Goal: Answer question/provide support: Answer question/provide support

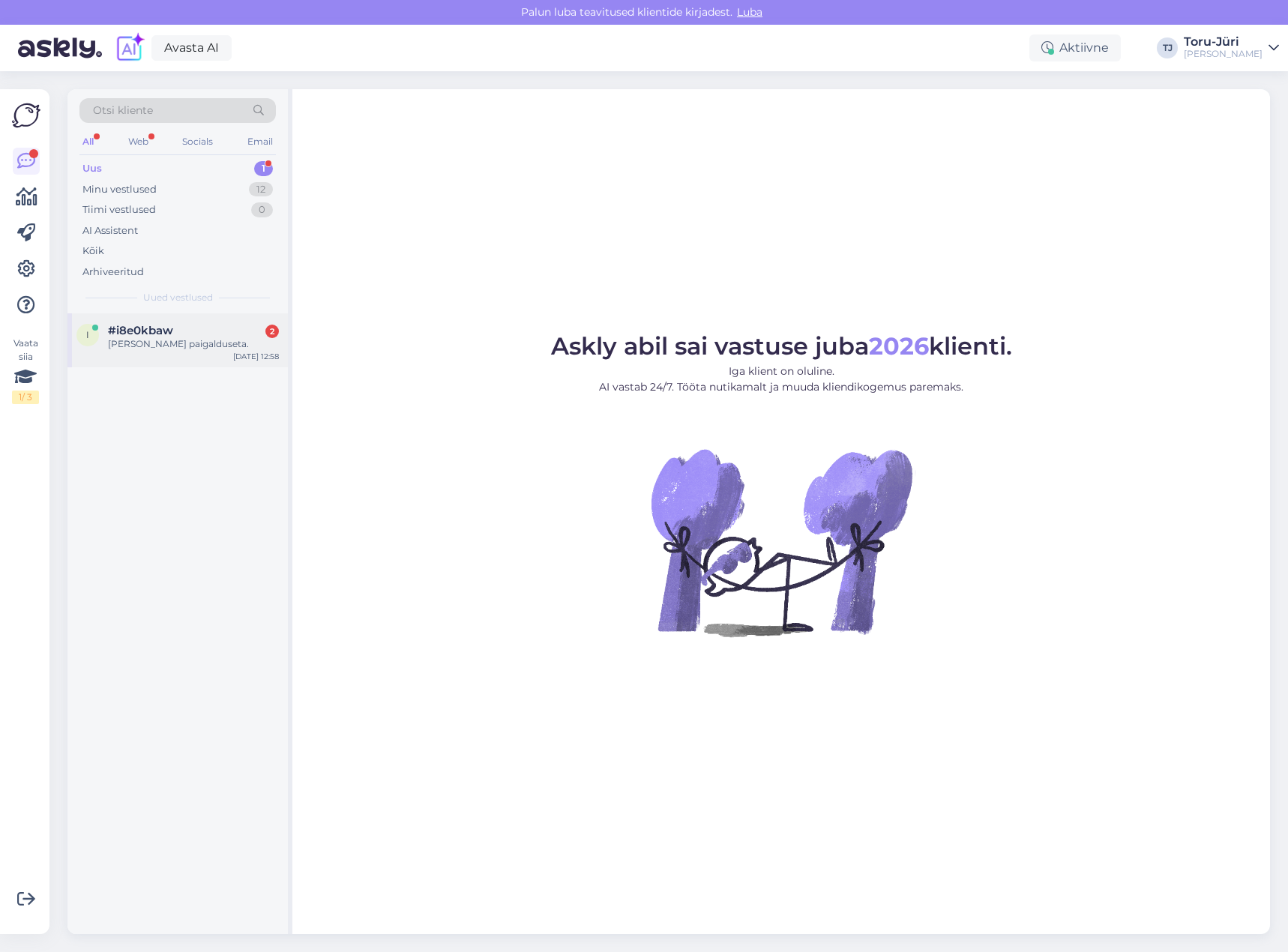
click at [173, 333] on div "#i8e0kbaw 2" at bounding box center [193, 331] width 171 height 14
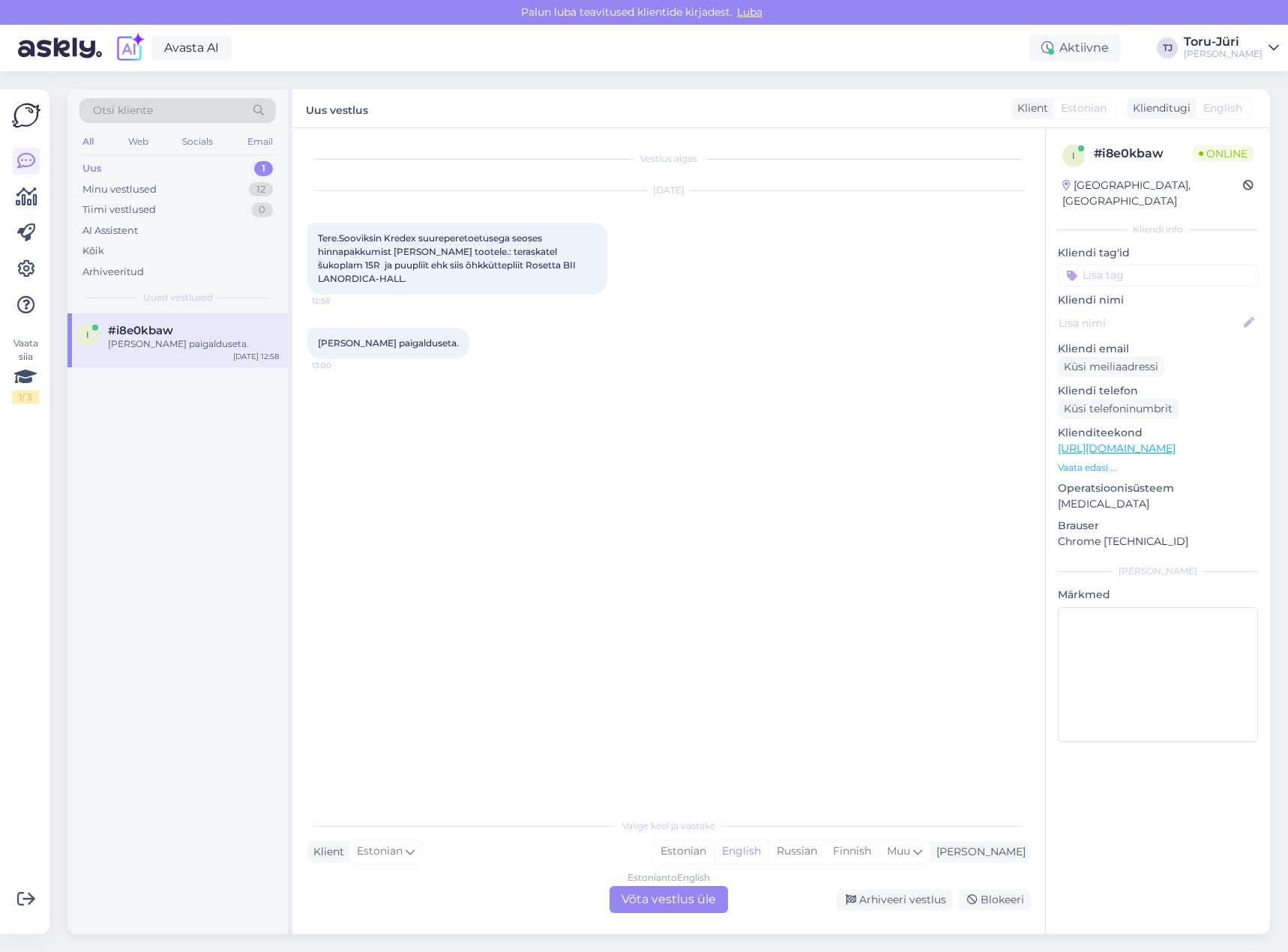
click at [686, 898] on div "Estonian to English Võta vestlus üle" at bounding box center [669, 899] width 119 height 27
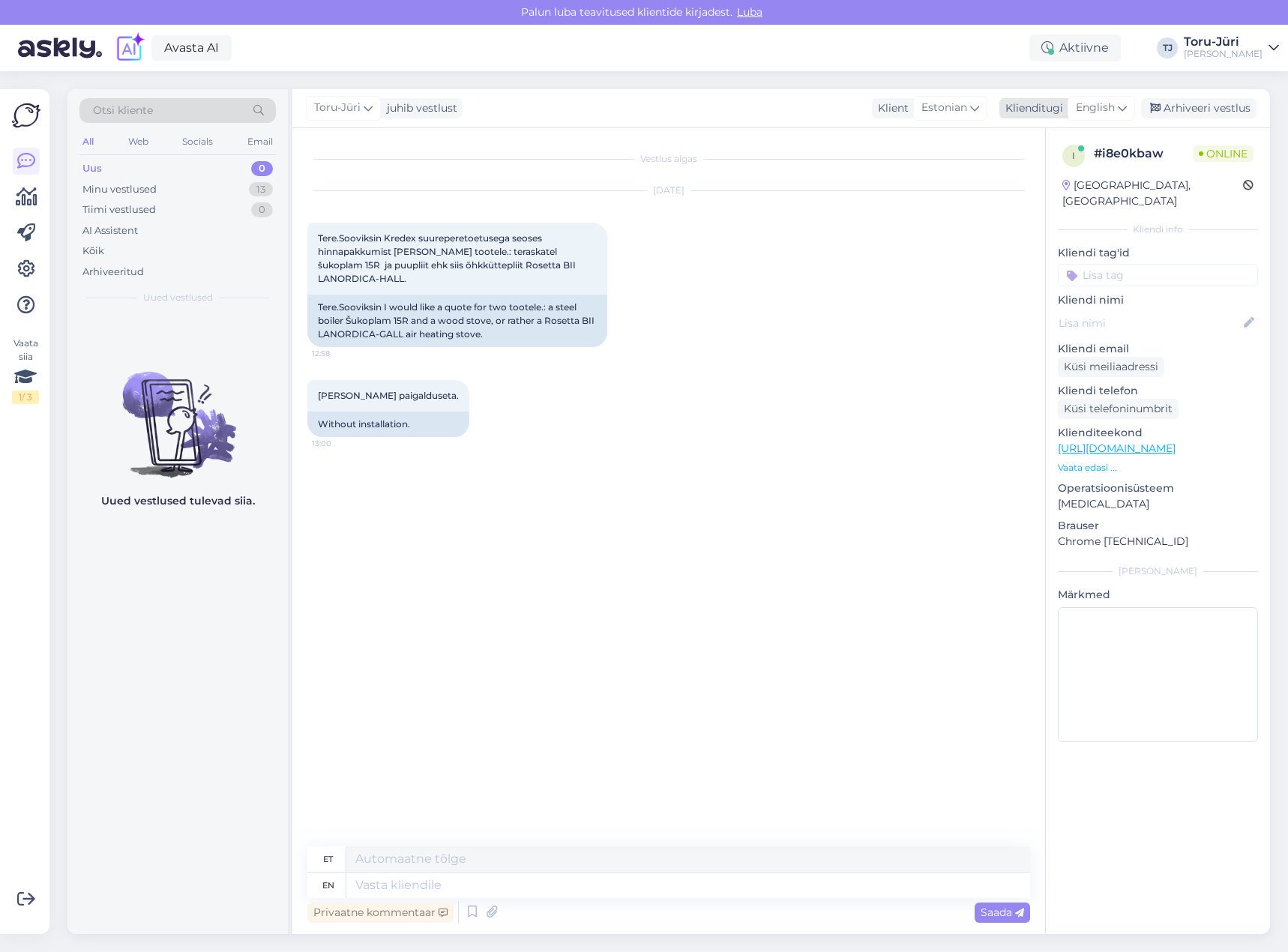
click at [1121, 108] on icon at bounding box center [1122, 108] width 9 height 17
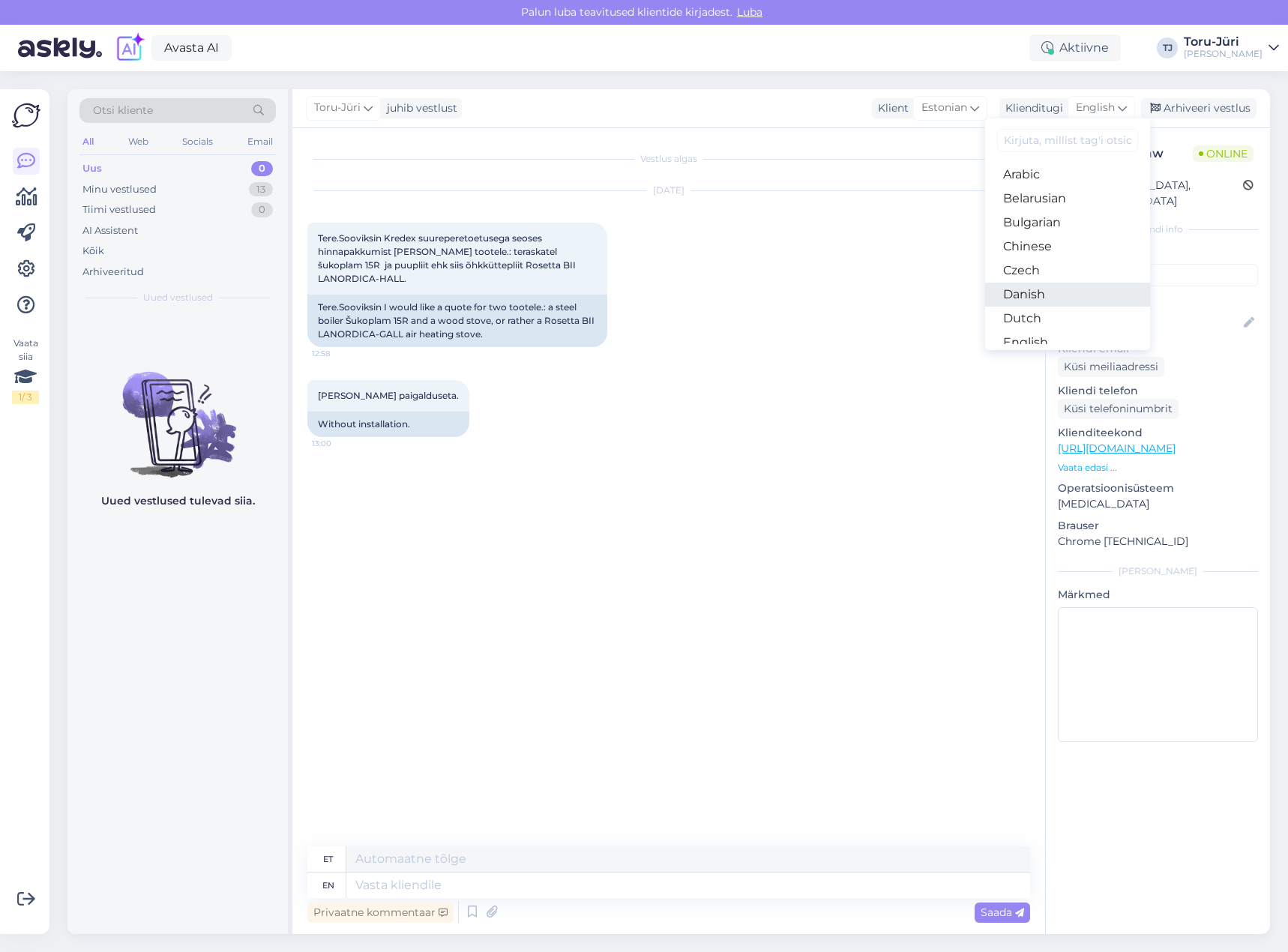
scroll to position [75, 0]
click at [1055, 289] on link "Estonian" at bounding box center [1067, 291] width 164 height 24
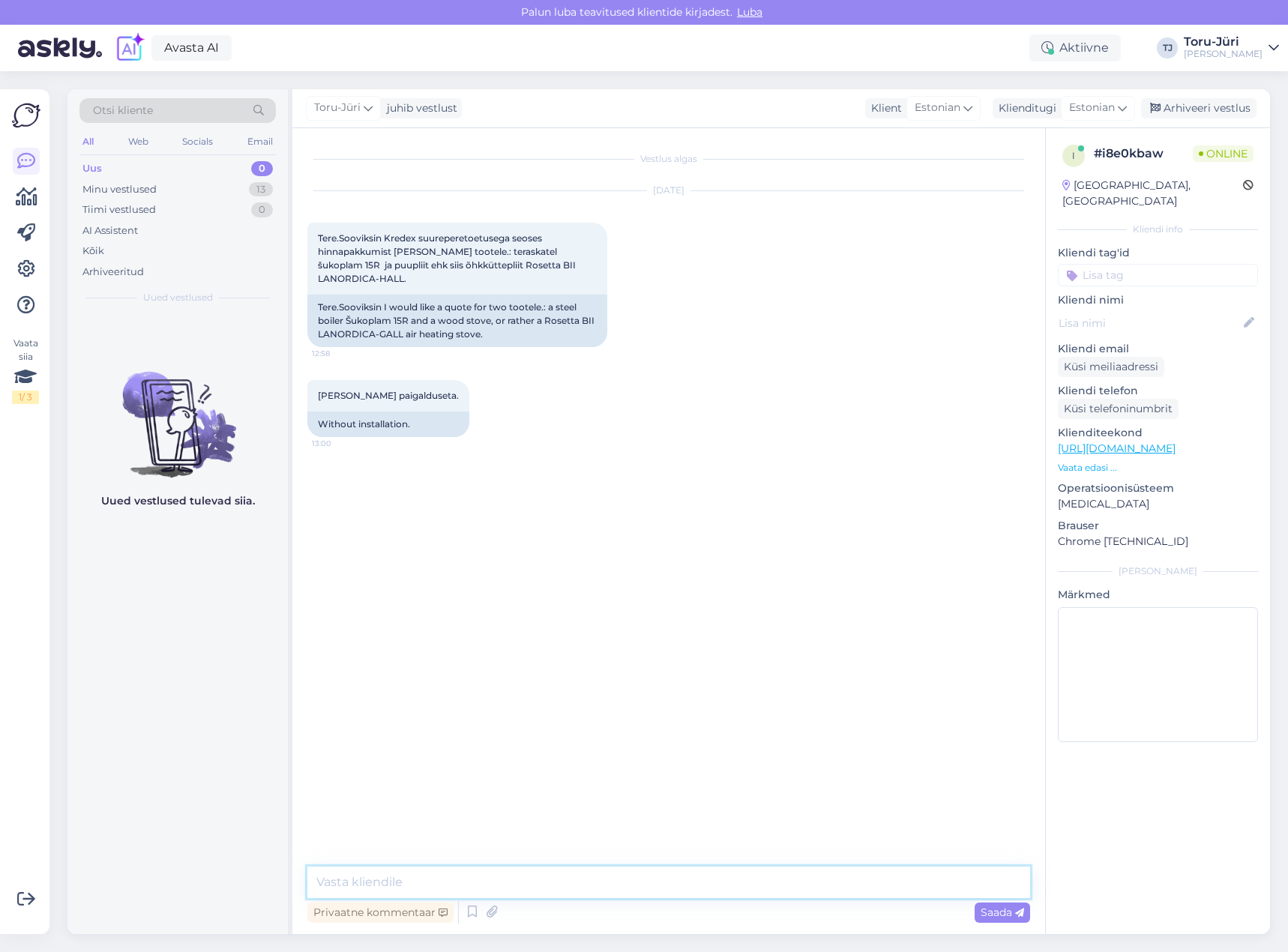
click at [559, 885] on textarea at bounding box center [668, 883] width 722 height 32
type textarea "Tere!"
drag, startPoint x: 547, startPoint y: 306, endPoint x: 375, endPoint y: 325, distance: 173.0
click at [375, 325] on div "Tere.Sooviksin I would like a quote for two tootele.: a steel boiler Šukoplam 1…" at bounding box center [457, 320] width 300 height 53
copy div "Rosetta BII LANORDICA"
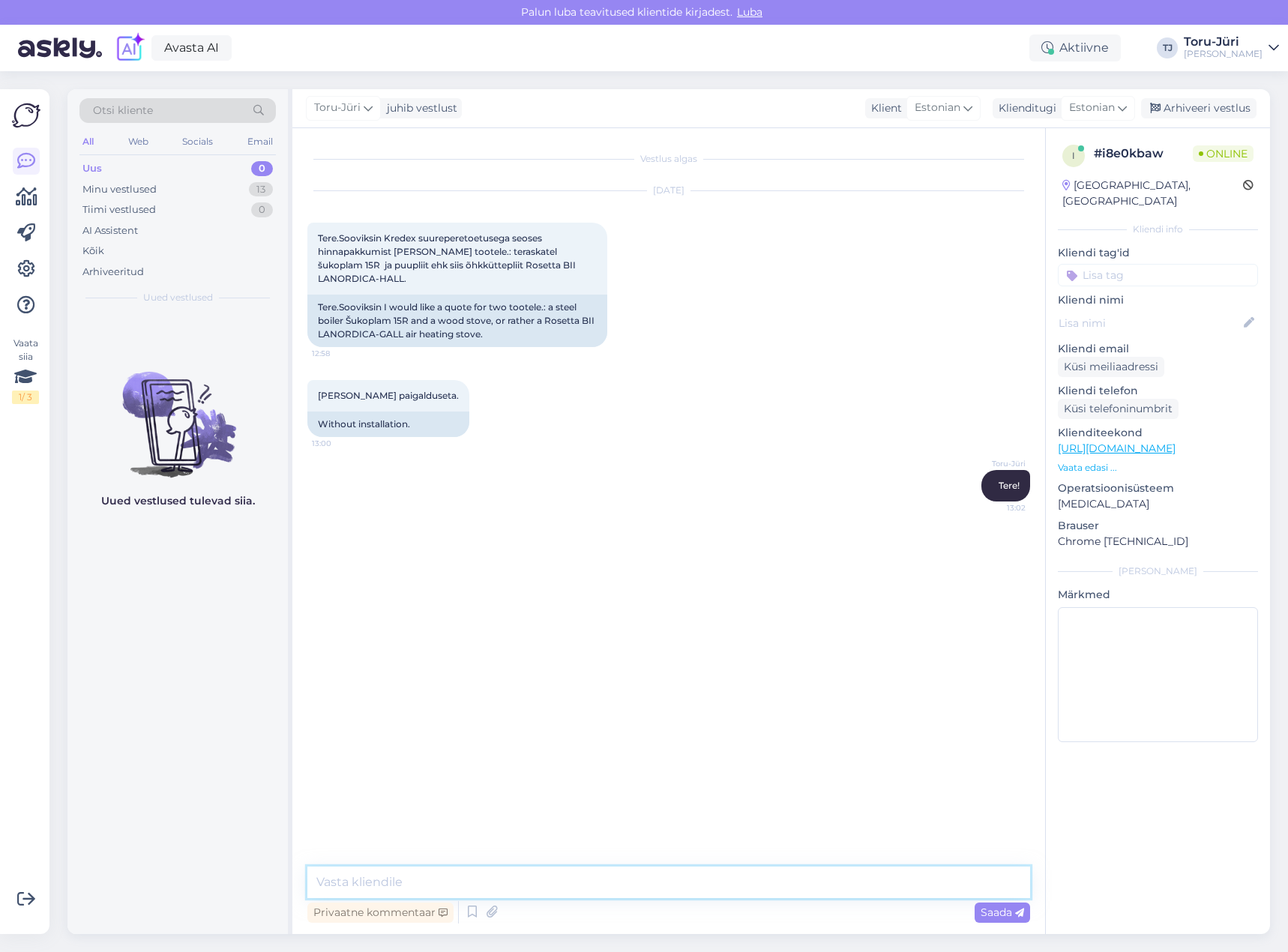
click at [437, 892] on textarea at bounding box center [668, 883] width 722 height 32
paste textarea "[URL][DOMAIN_NAME]"
type textarea "Täpsustan tooted üle. Kas peate silmas seda katla mudelit: [URL][DOMAIN_NAME]"
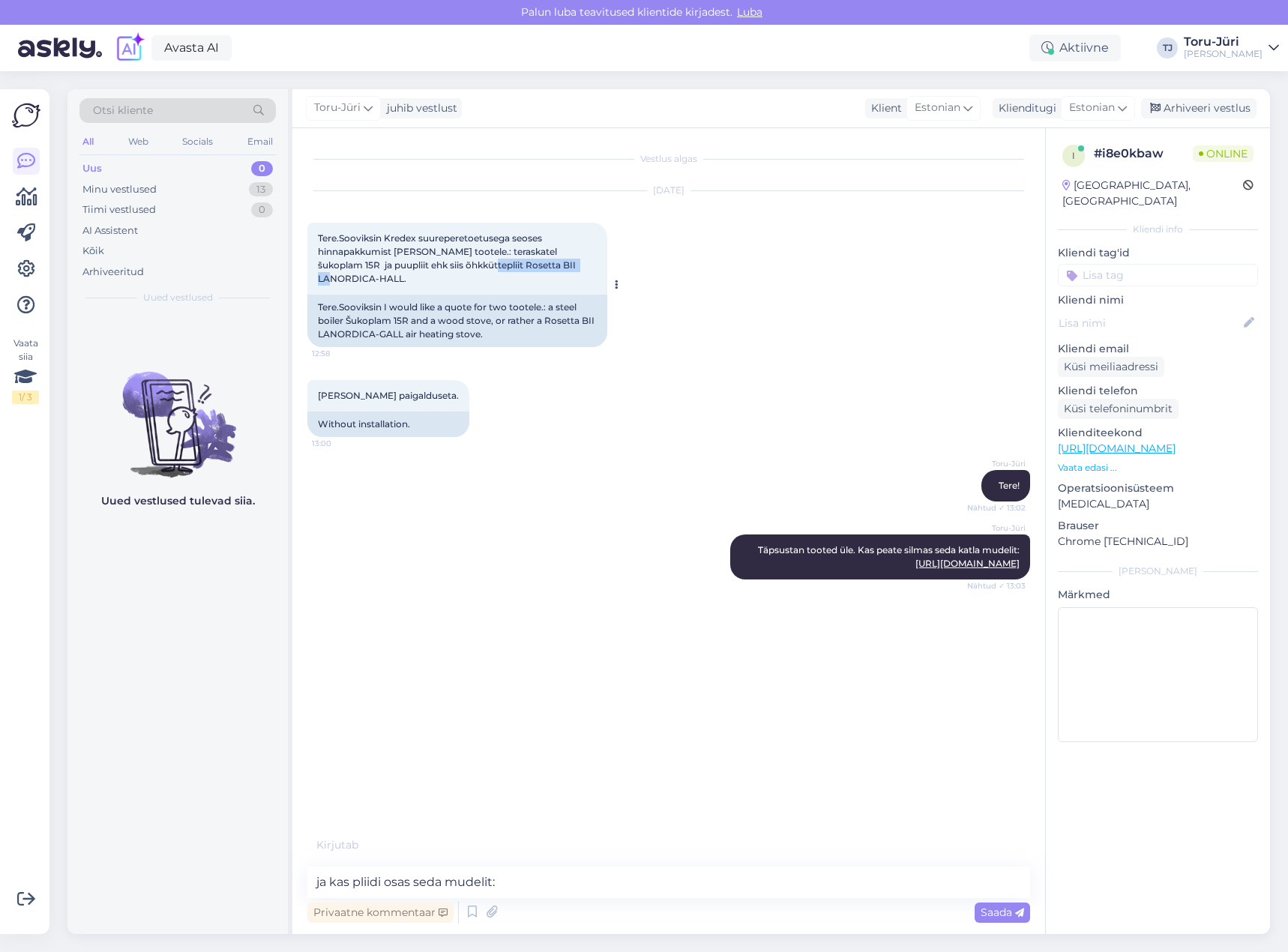
drag, startPoint x: 452, startPoint y: 265, endPoint x: 559, endPoint y: 266, distance: 107.0
click at [559, 266] on span "Tere.Sooviksin Kredex suureperetoetusega seoses hinnapakkumist [PERSON_NAME] to…" at bounding box center [448, 259] width 261 height 52
copy span "Rosetta BII LANORDICA"
click at [546, 884] on textarea "ja kas pliidi osas seda mudelit:" at bounding box center [668, 883] width 722 height 32
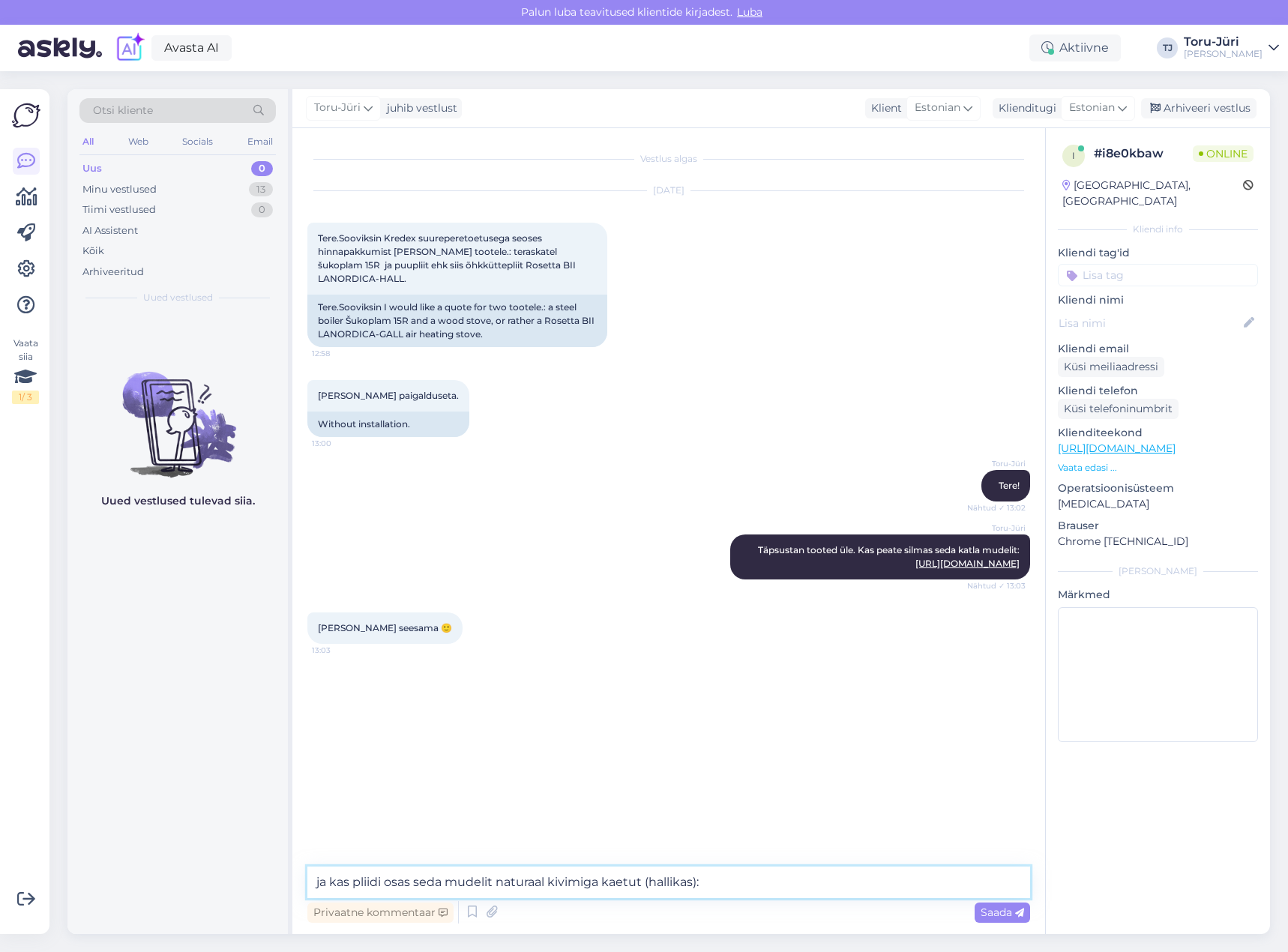
paste textarea "[URL][DOMAIN_NAME]"
type textarea "ja kas pliidi osas seda mudelit naturaal kivimiga kaetut (hallikas): [URL][DOMA…"
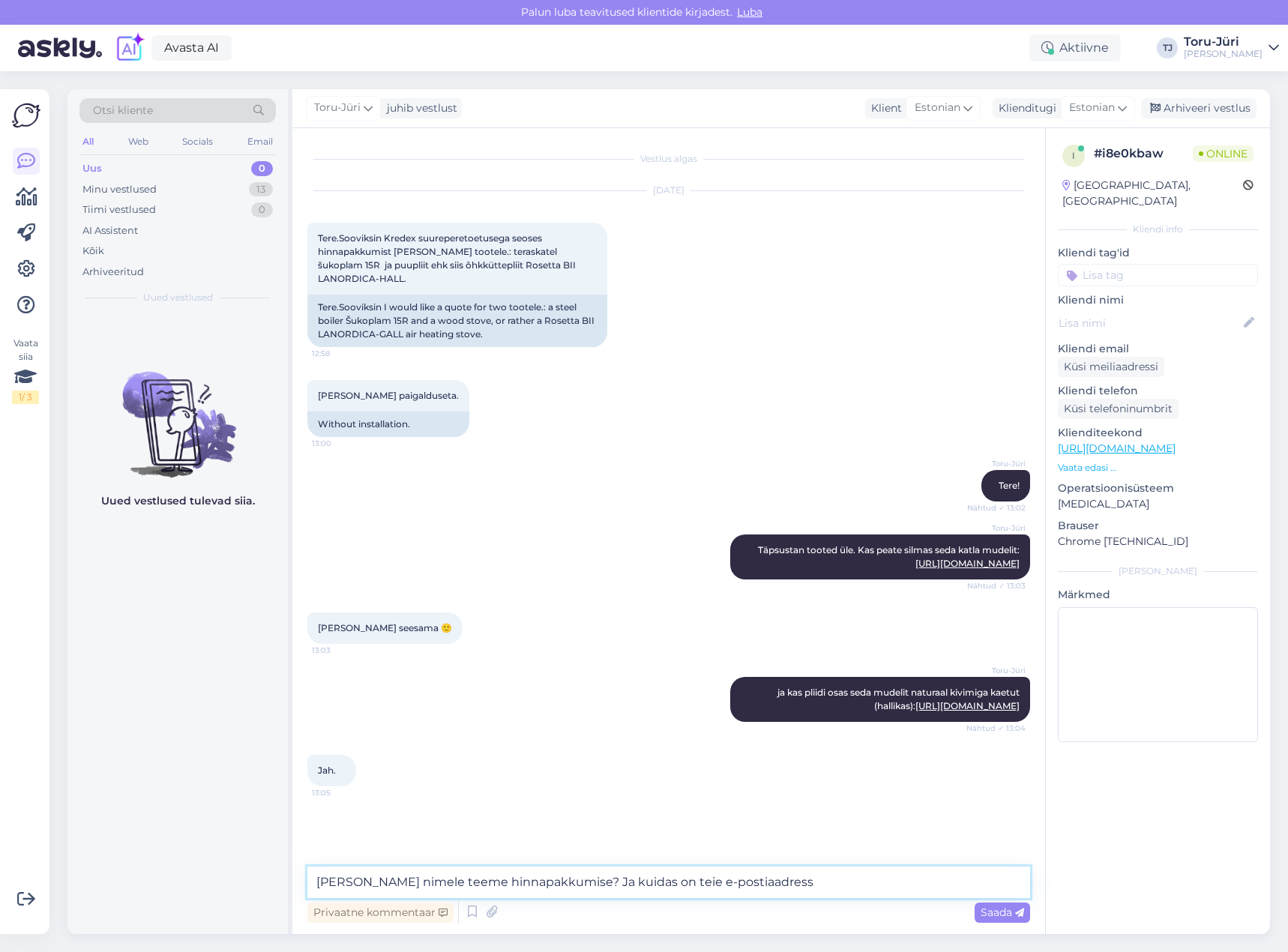
type textarea "[PERSON_NAME] nimele teeme hinnapakkumise? Ja kuidas on teie e-postiaadress?"
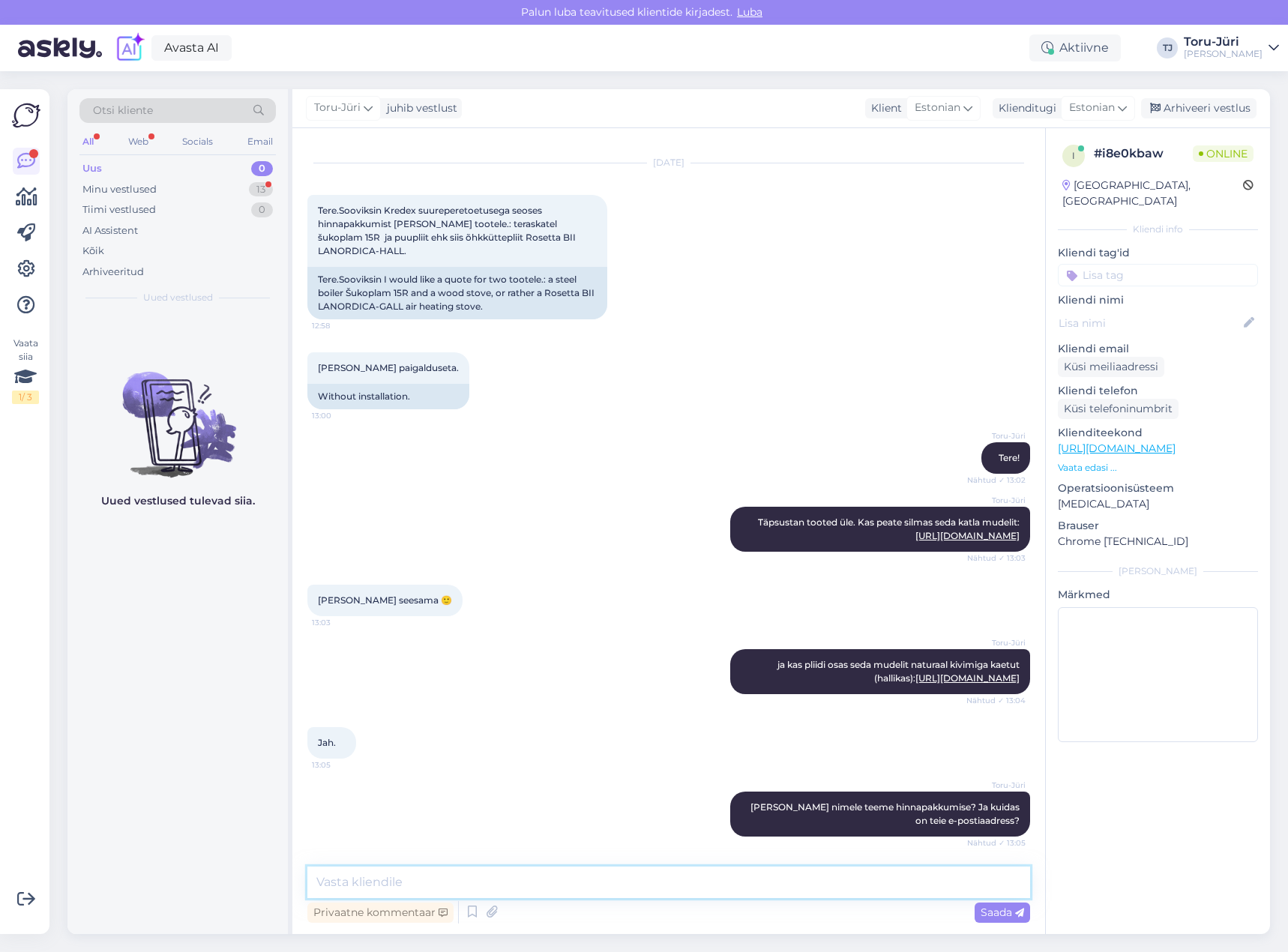
scroll to position [106, 0]
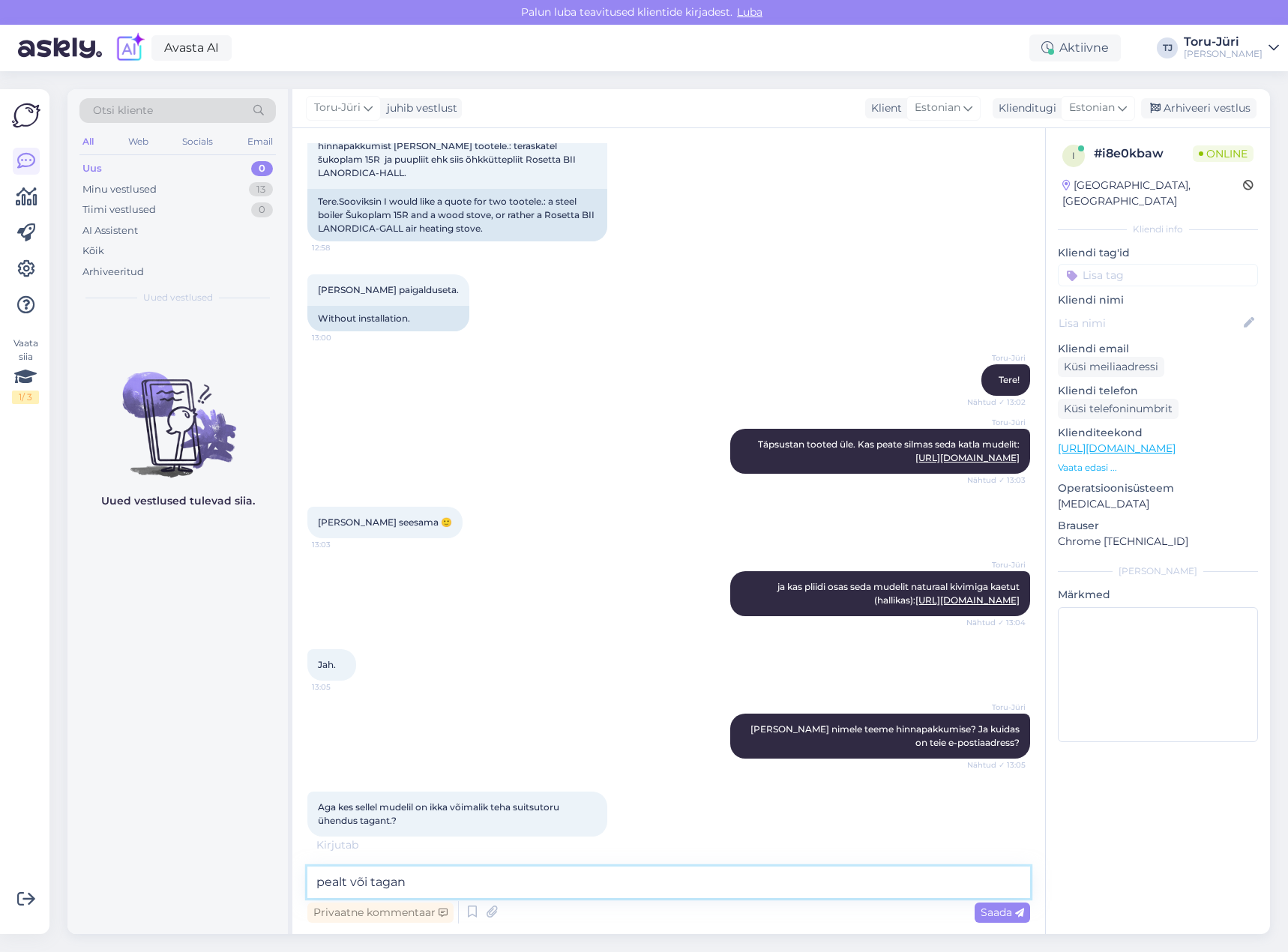
type textarea "pealt või tagant"
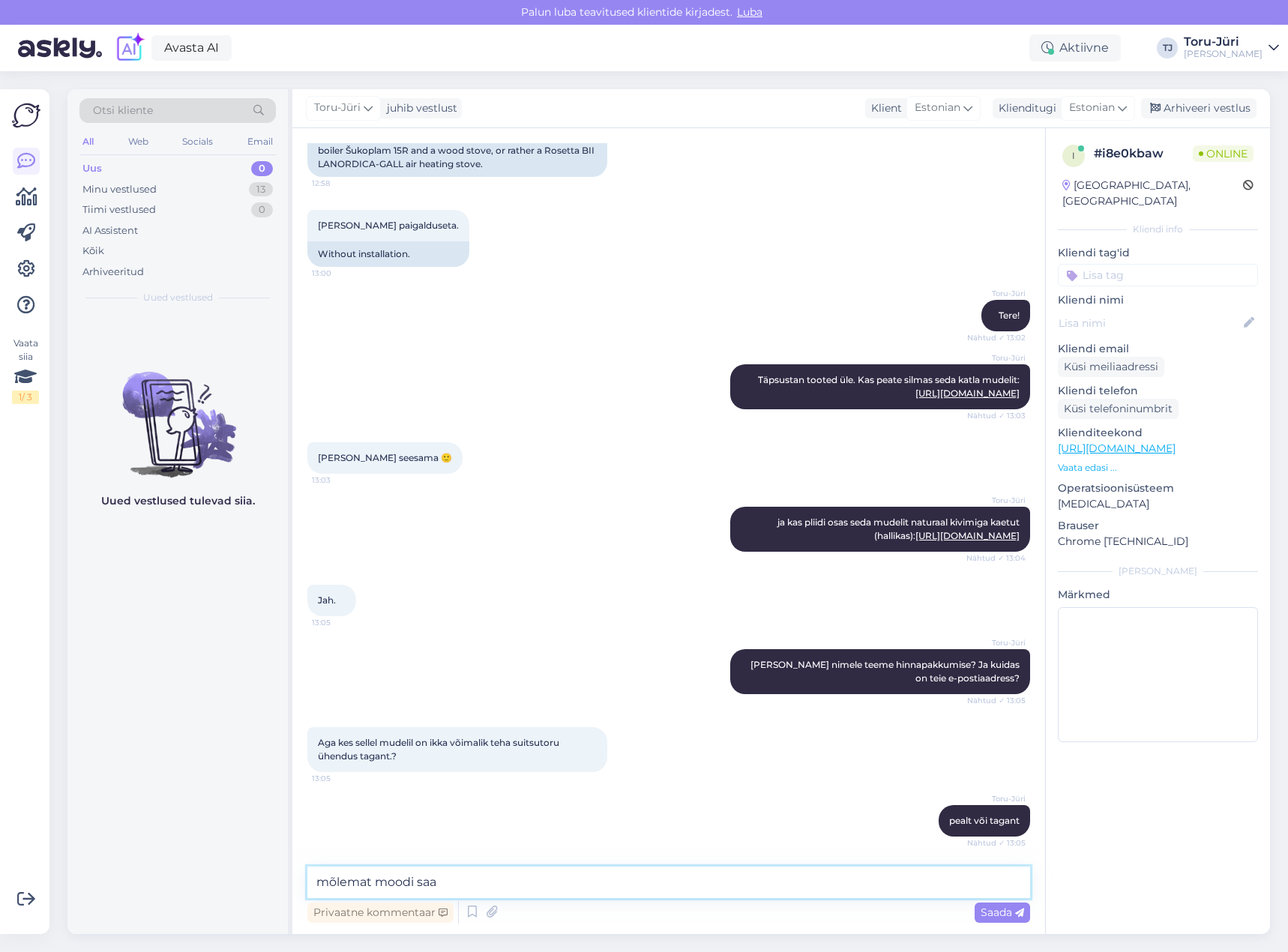
type textarea "mõlemat moodi saab"
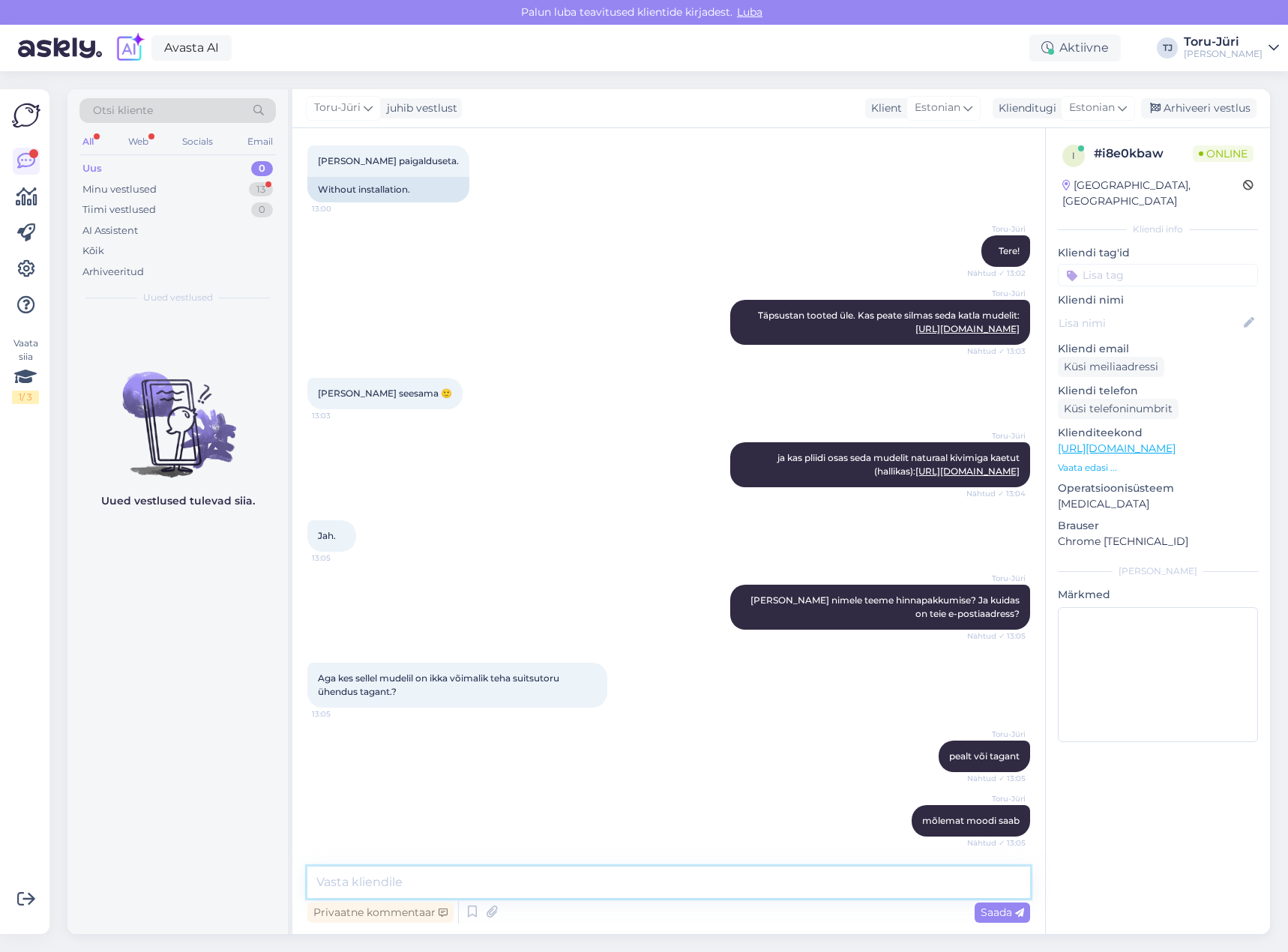
scroll to position [299, 0]
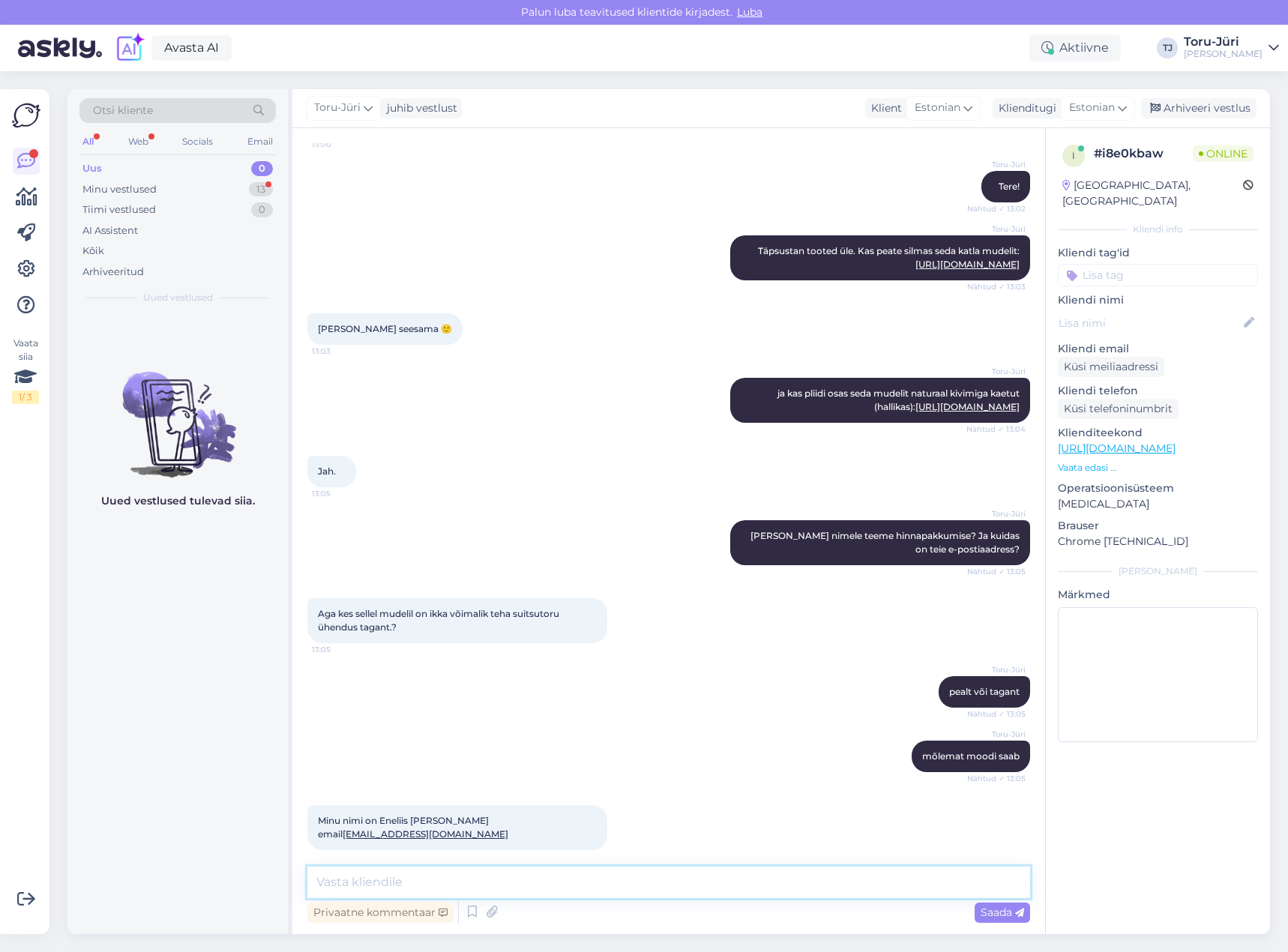
click at [575, 882] on textarea at bounding box center [668, 883] width 722 height 32
drag, startPoint x: 788, startPoint y: 875, endPoint x: 676, endPoint y: 883, distance: 112.3
click at [676, 883] on textarea "Kaua peab antud hinnapakkumine Kredexi [PERSON_NAME] kehtima? Sest hetkel" at bounding box center [668, 883] width 722 height 32
type textarea "Kaua peab antud hinnapakkumine Kredexi [PERSON_NAME] kehtima? Kas oskate öelda?"
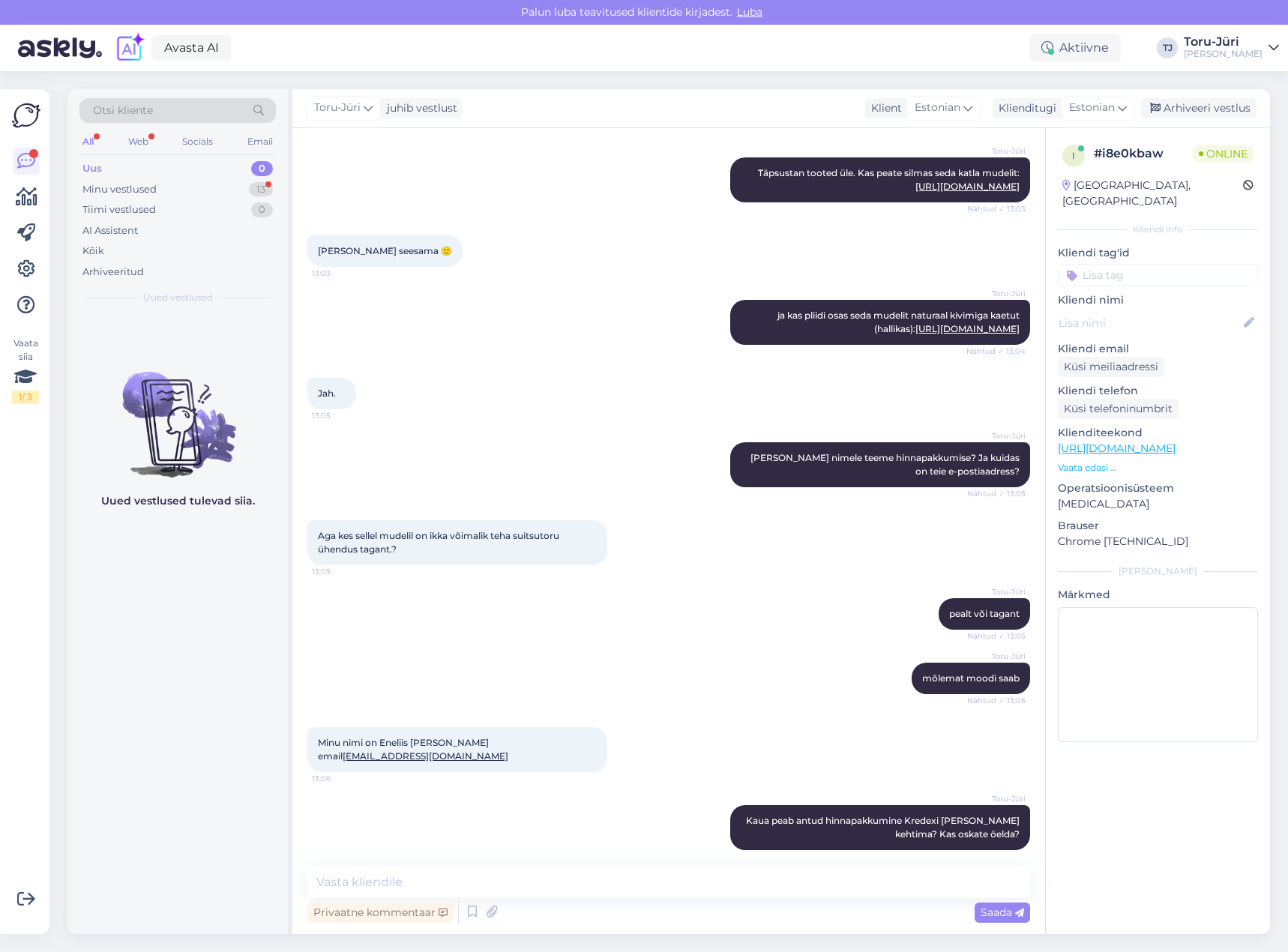
scroll to position [455, 0]
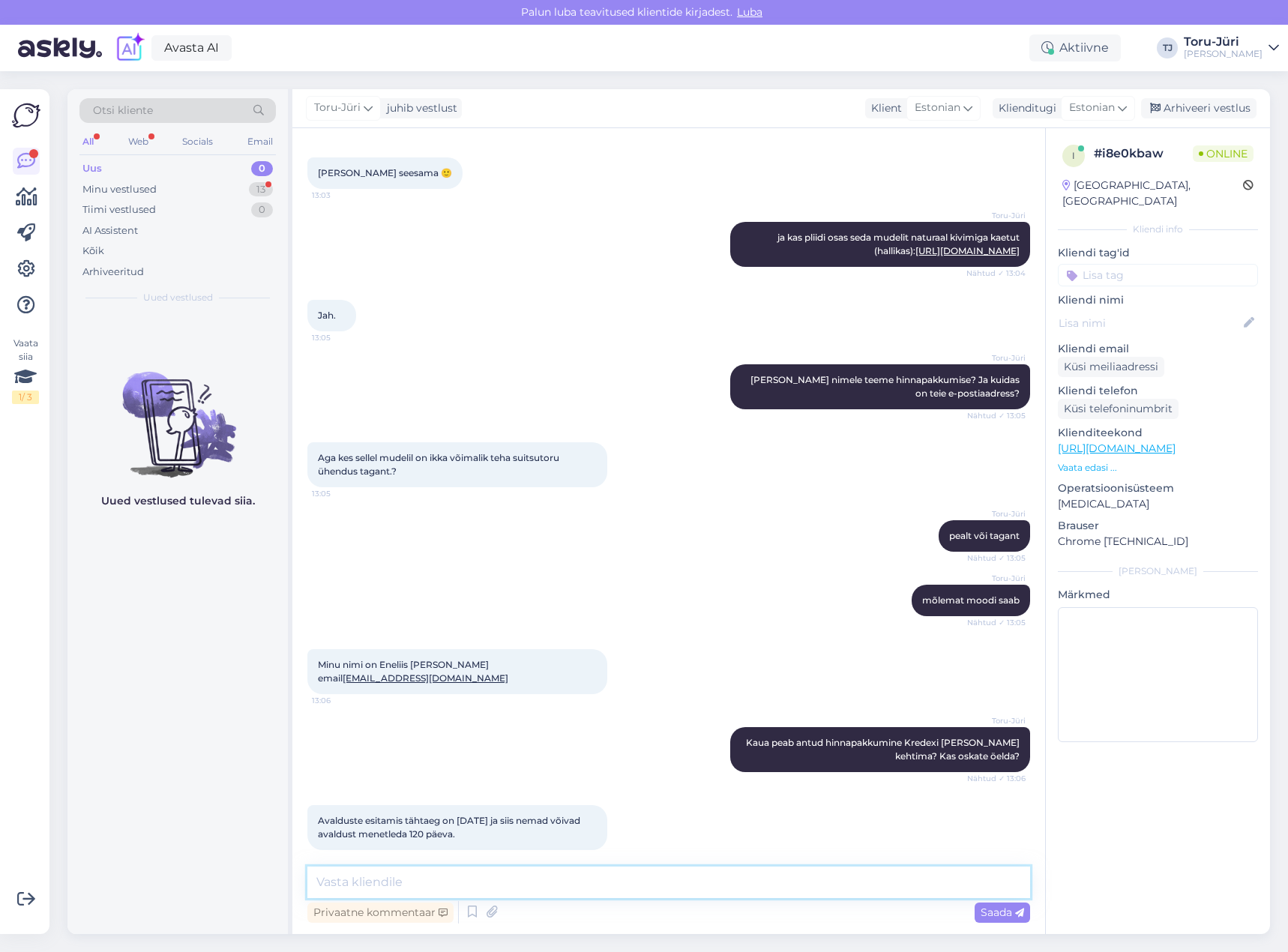
click at [594, 882] on textarea at bounding box center [668, 883] width 722 height 32
type textarea "seega 4 kuud"
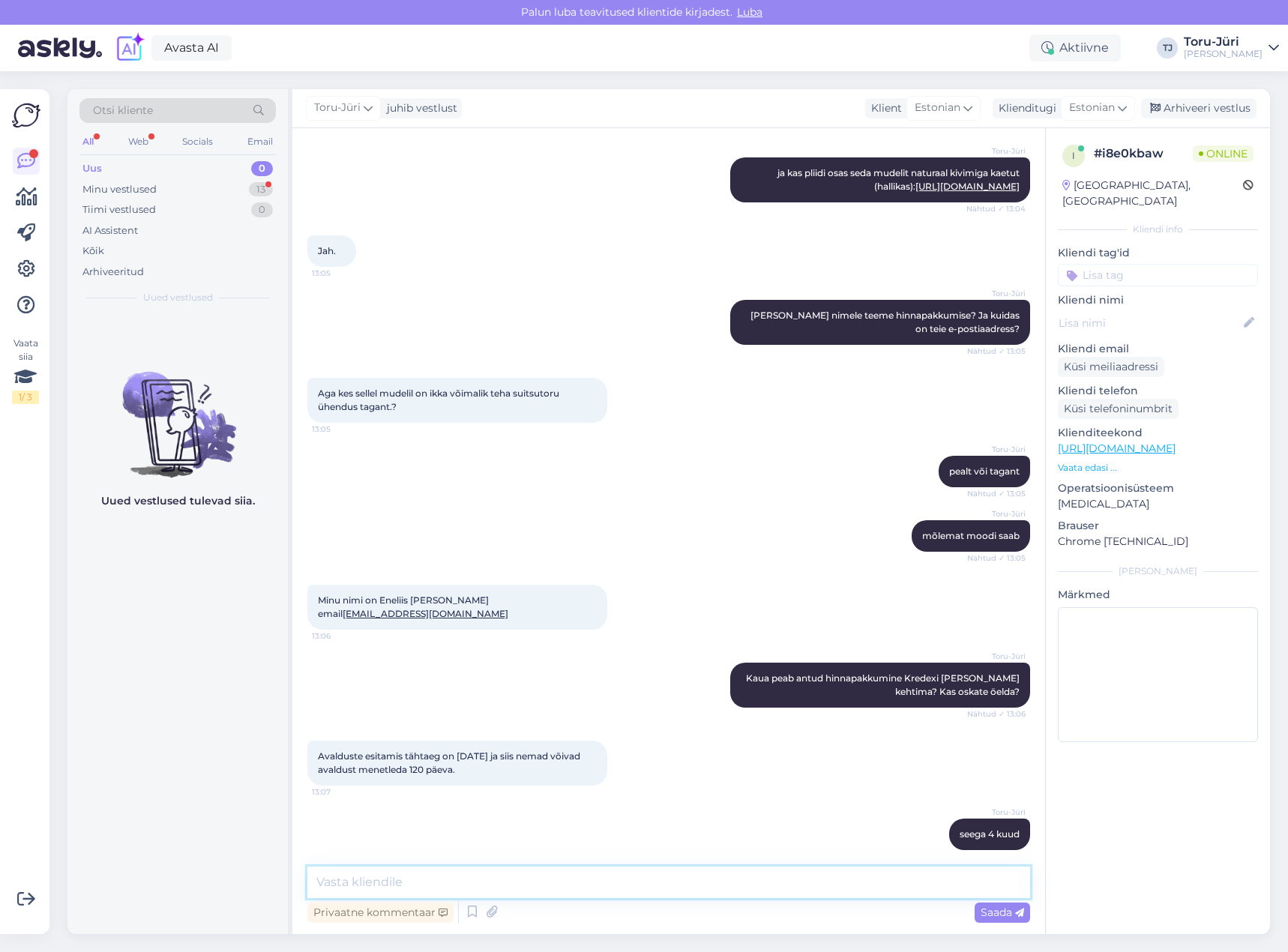
scroll to position [583, 0]
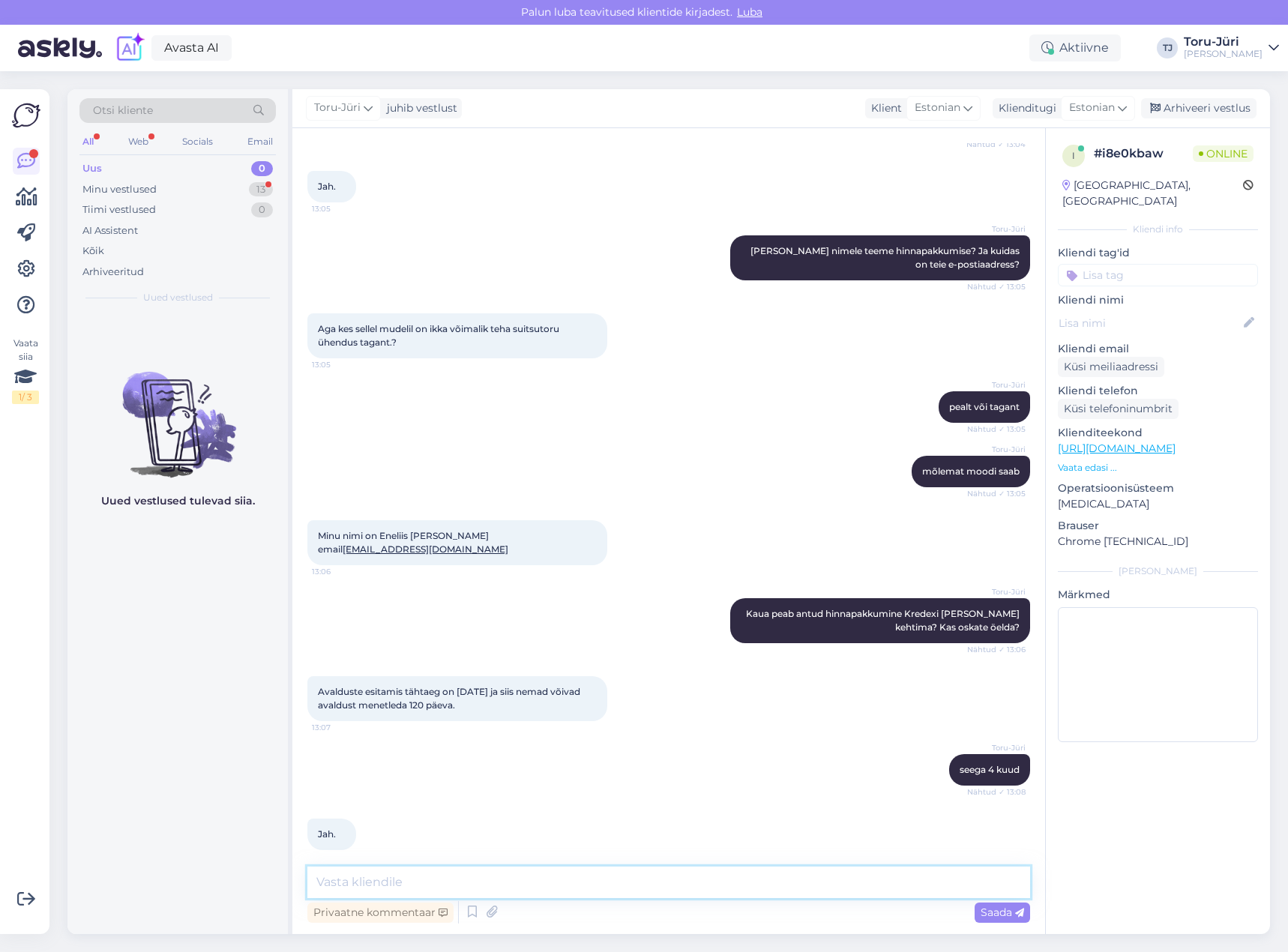
click at [594, 882] on textarea at bounding box center [668, 883] width 722 height 32
type textarea "Olgu. Saadame teile varsti hinnapakkumise"
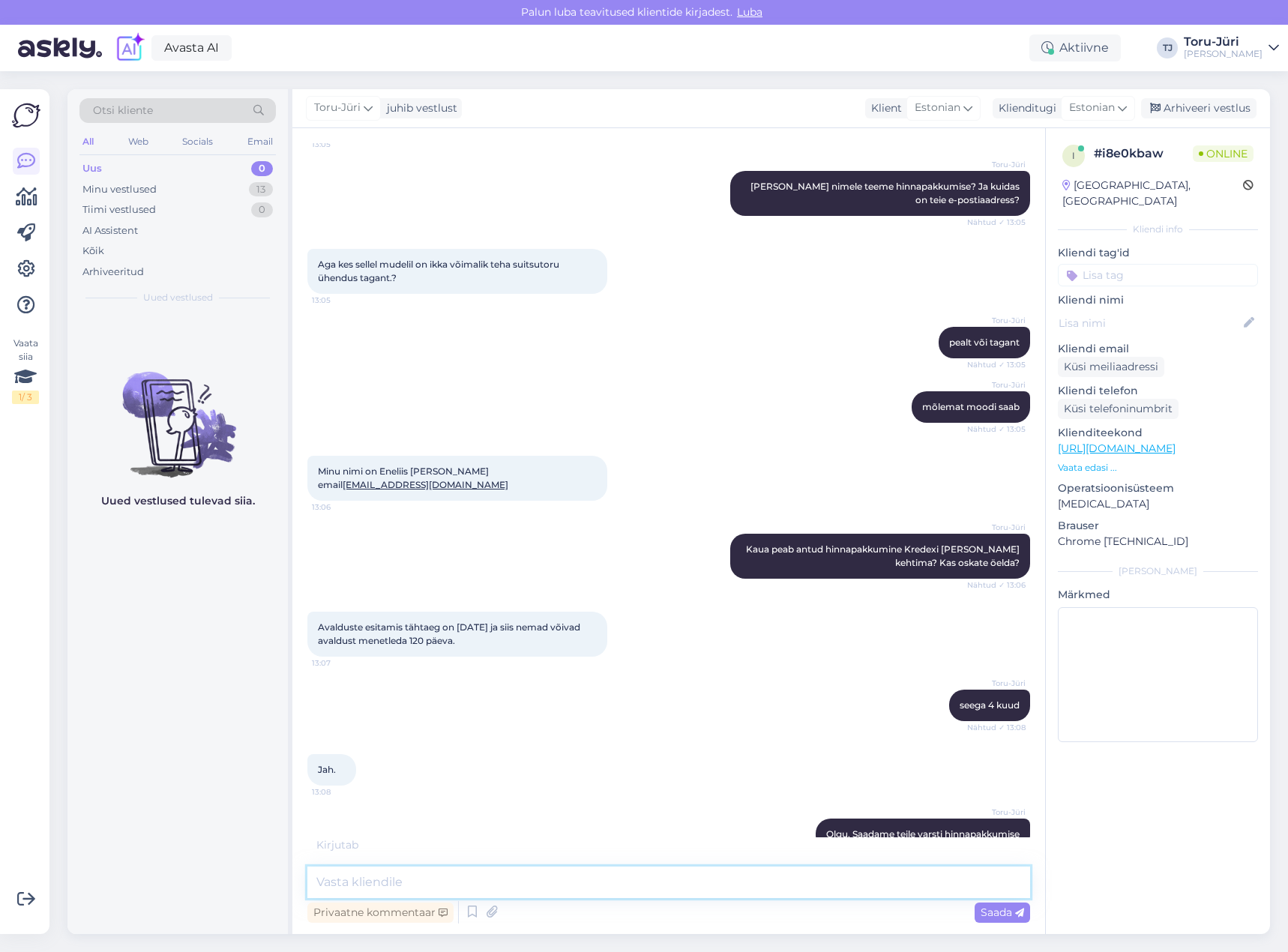
click at [554, 879] on textarea at bounding box center [668, 883] width 722 height 32
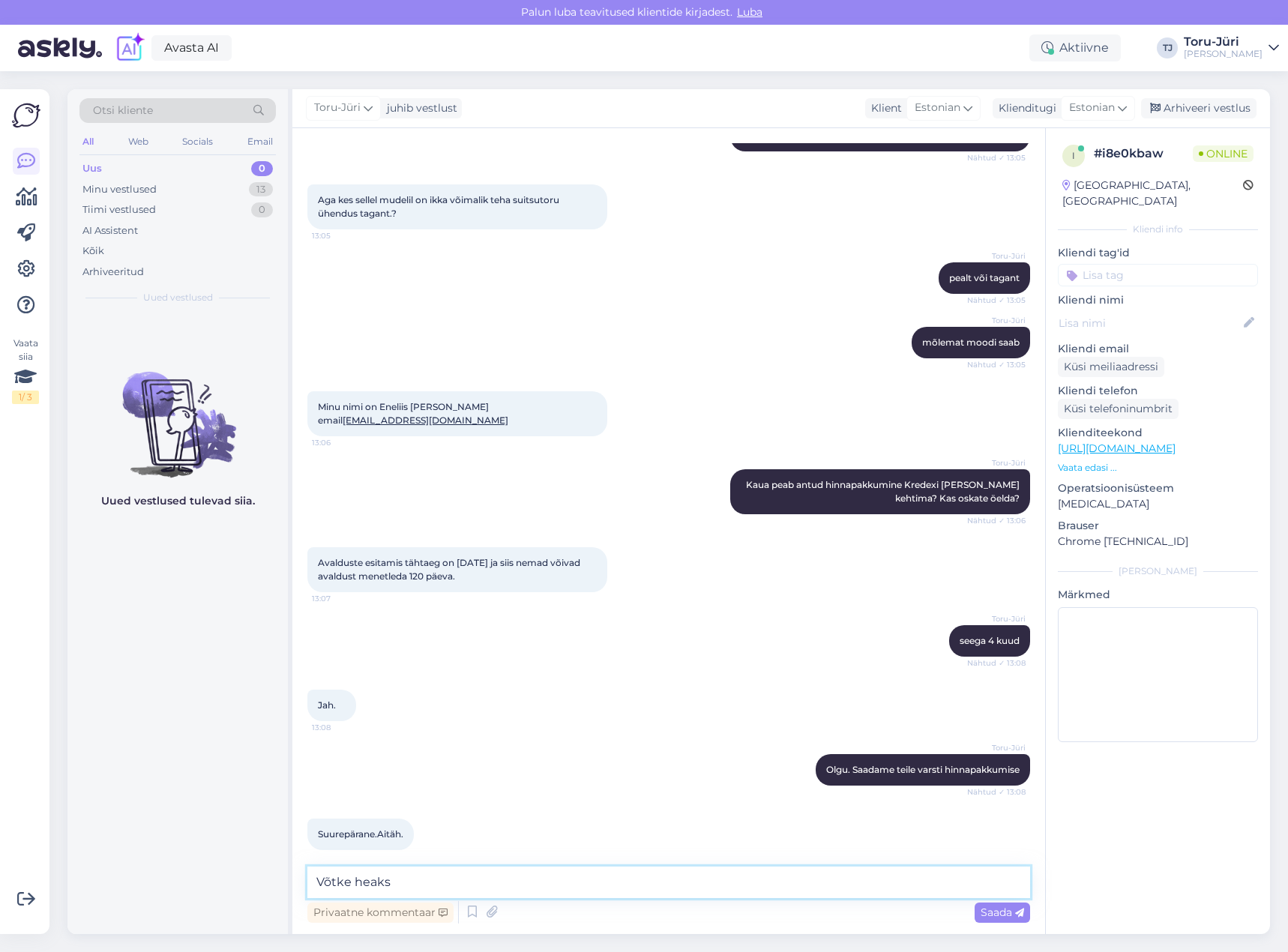
type textarea "Võtke heaks!"
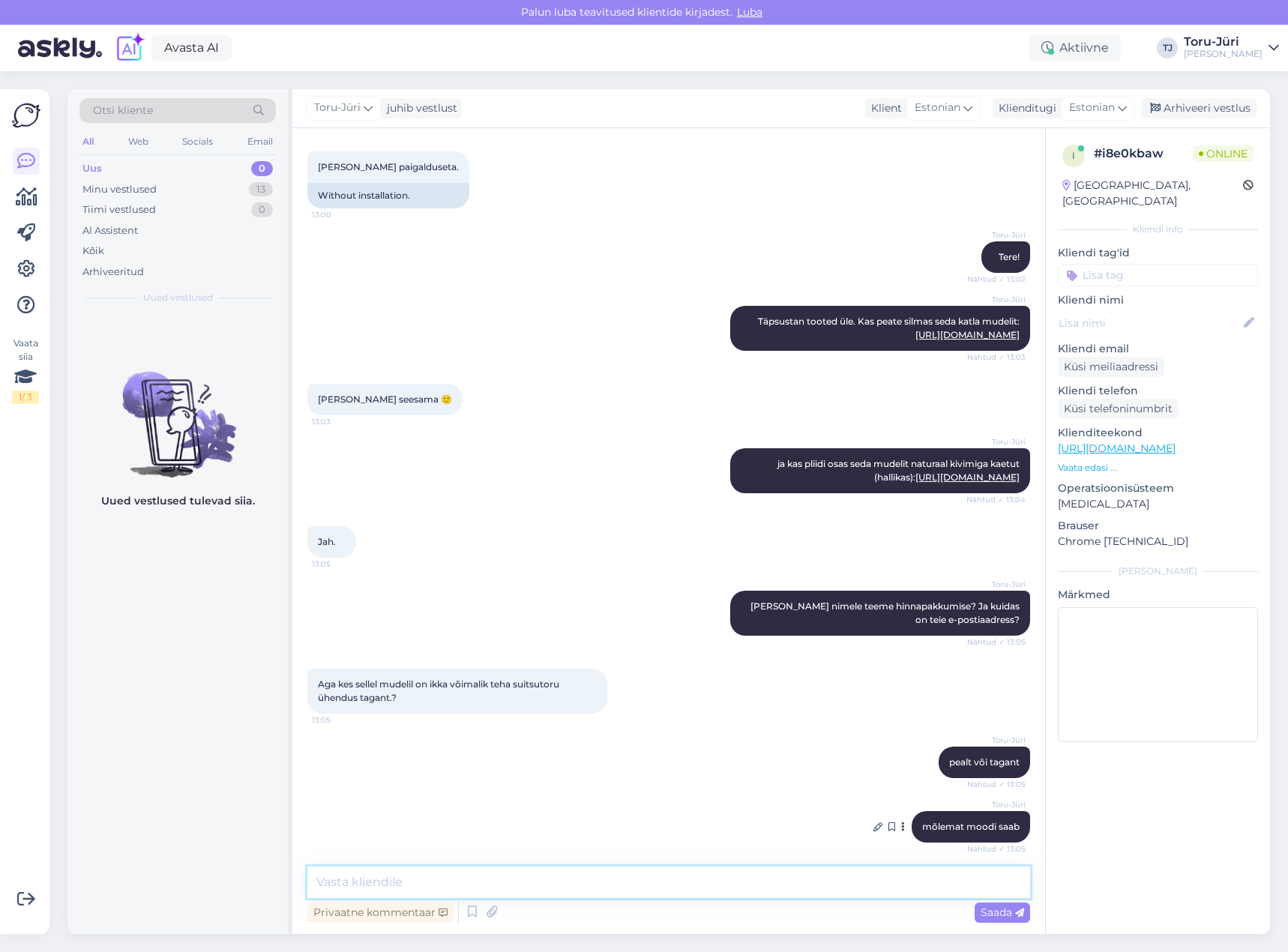
scroll to position [177, 0]
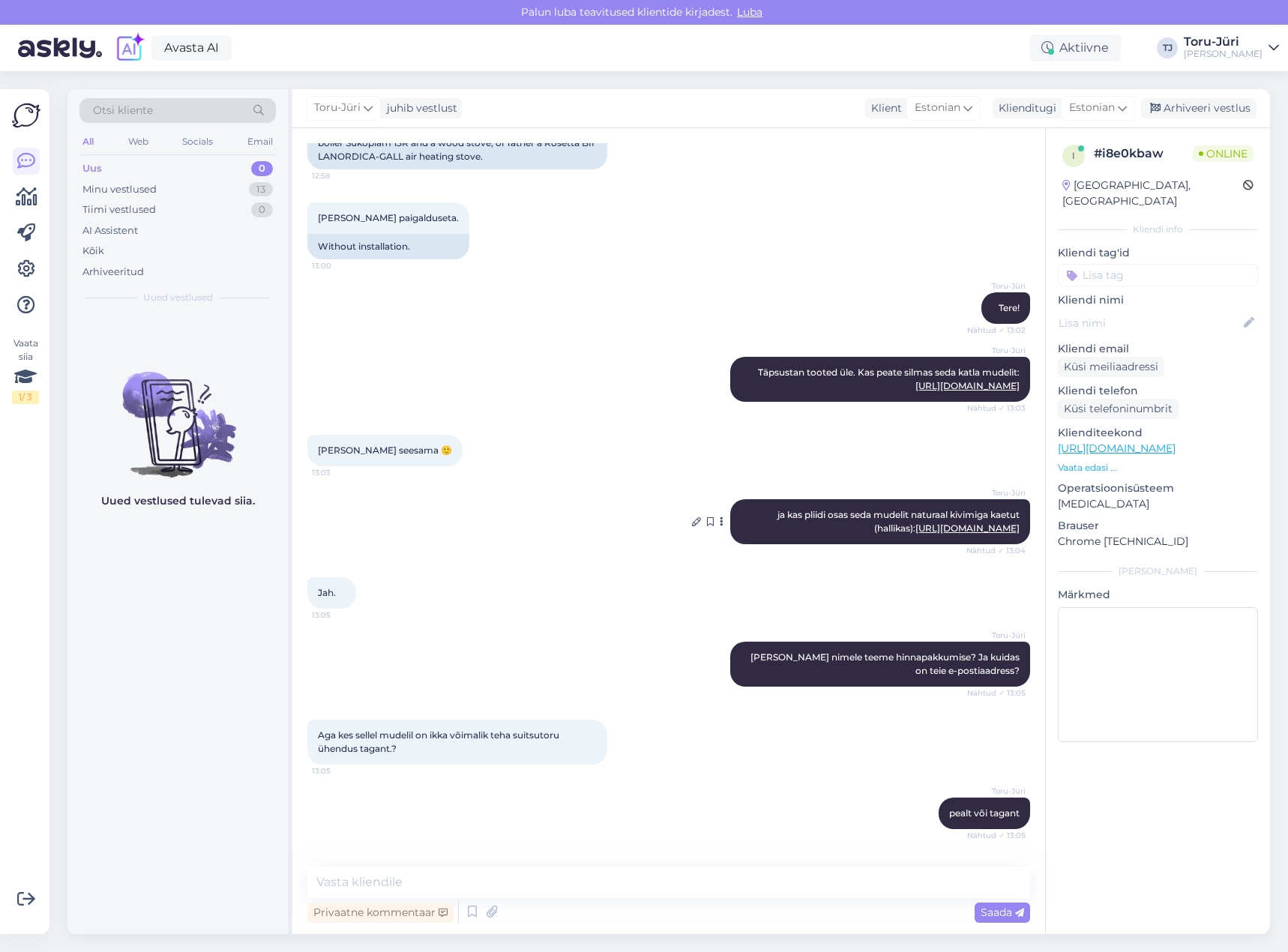
click at [916, 522] on link "[URL][DOMAIN_NAME]" at bounding box center [967, 527] width 104 height 11
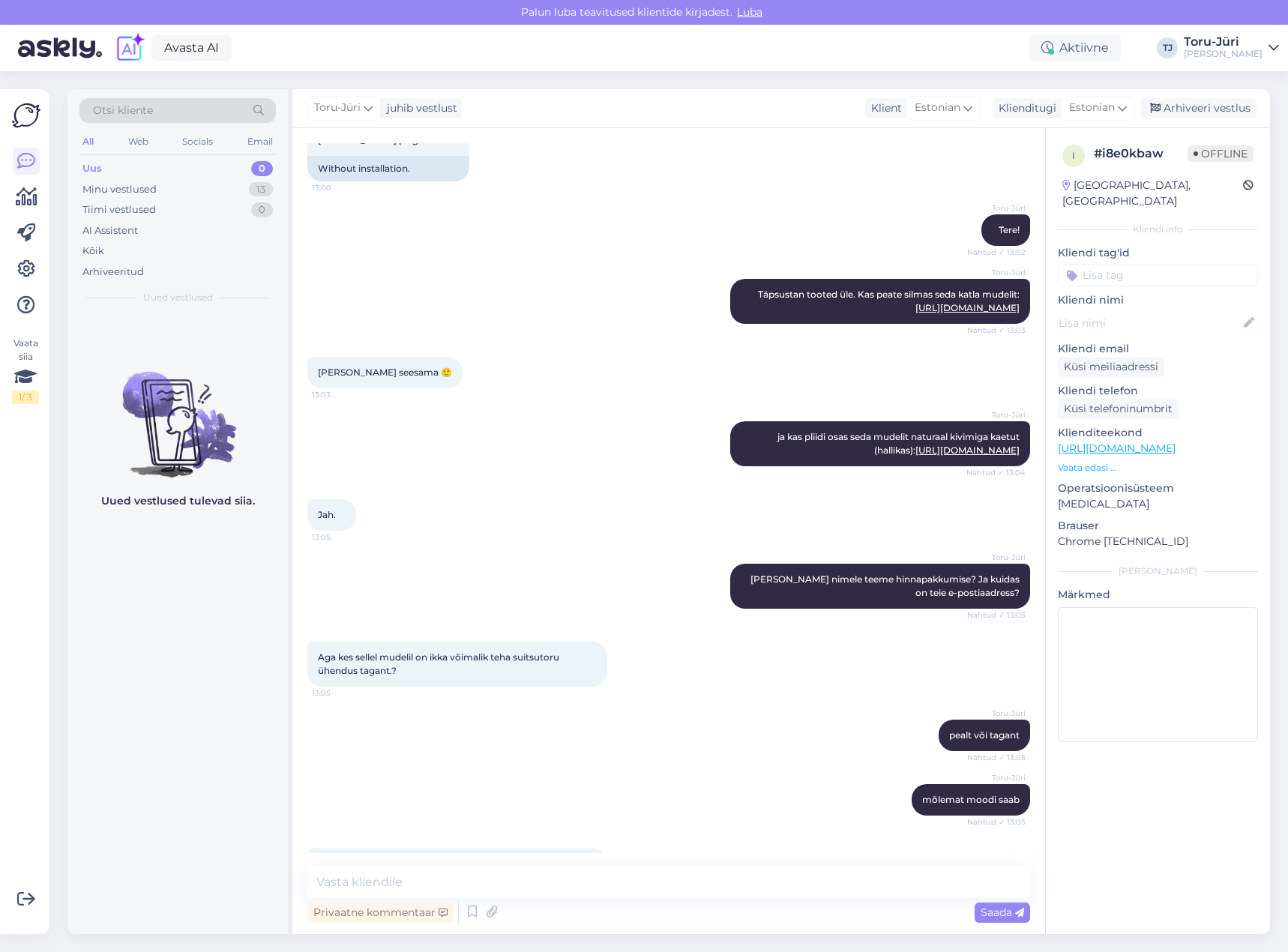
scroll to position [103, 0]
